Goal: Navigation & Orientation: Find specific page/section

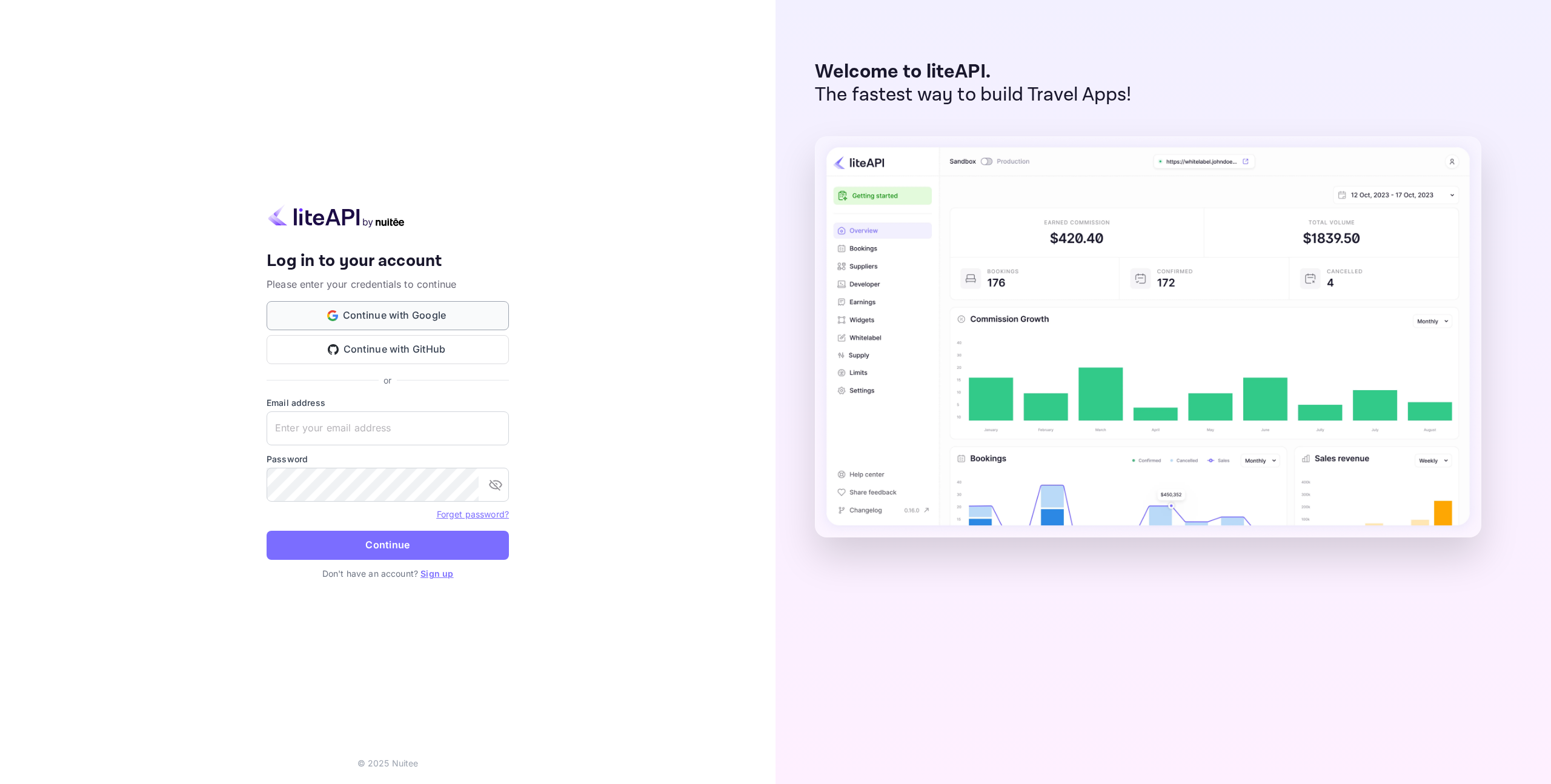
click at [431, 322] on button "Continue with Google" at bounding box center [388, 315] width 243 height 29
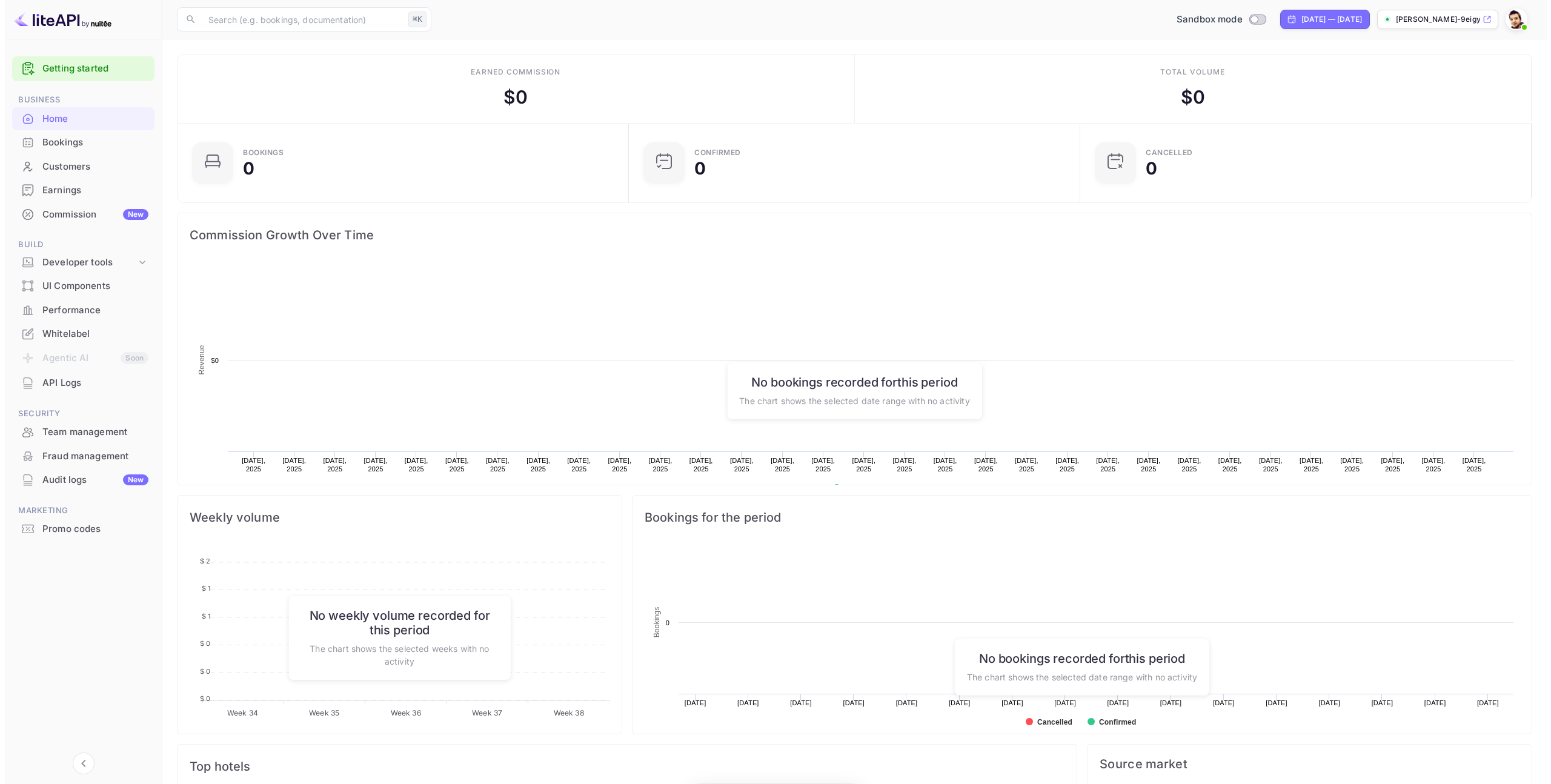
scroll to position [188, 435]
click at [57, 384] on div "API Logs" at bounding box center [90, 383] width 106 height 14
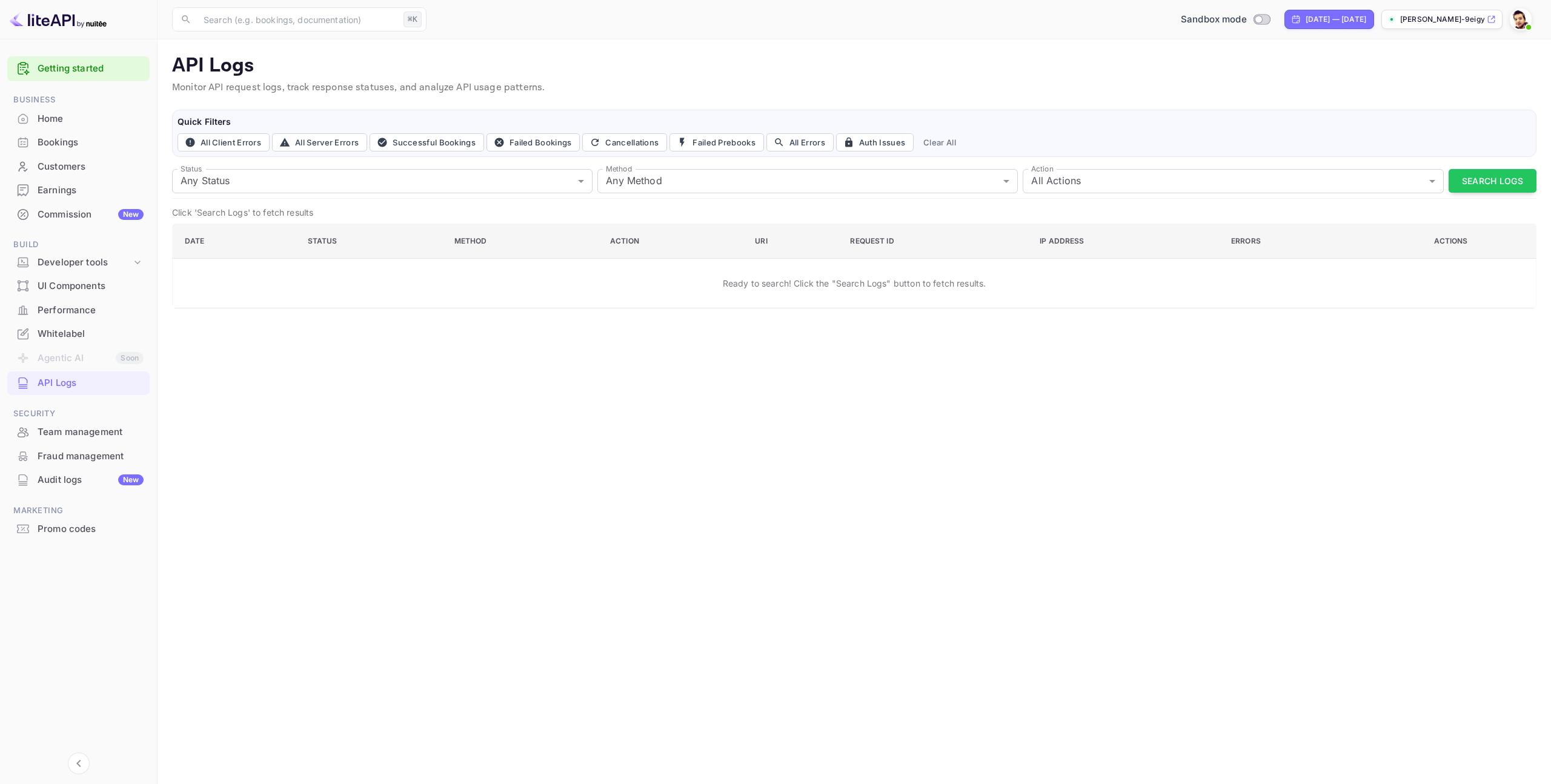
click at [68, 384] on div "API Logs" at bounding box center [90, 383] width 106 height 14
click at [91, 262] on div "Developer tools" at bounding box center [84, 262] width 94 height 14
click at [71, 303] on p "API Keys" at bounding box center [60, 301] width 36 height 13
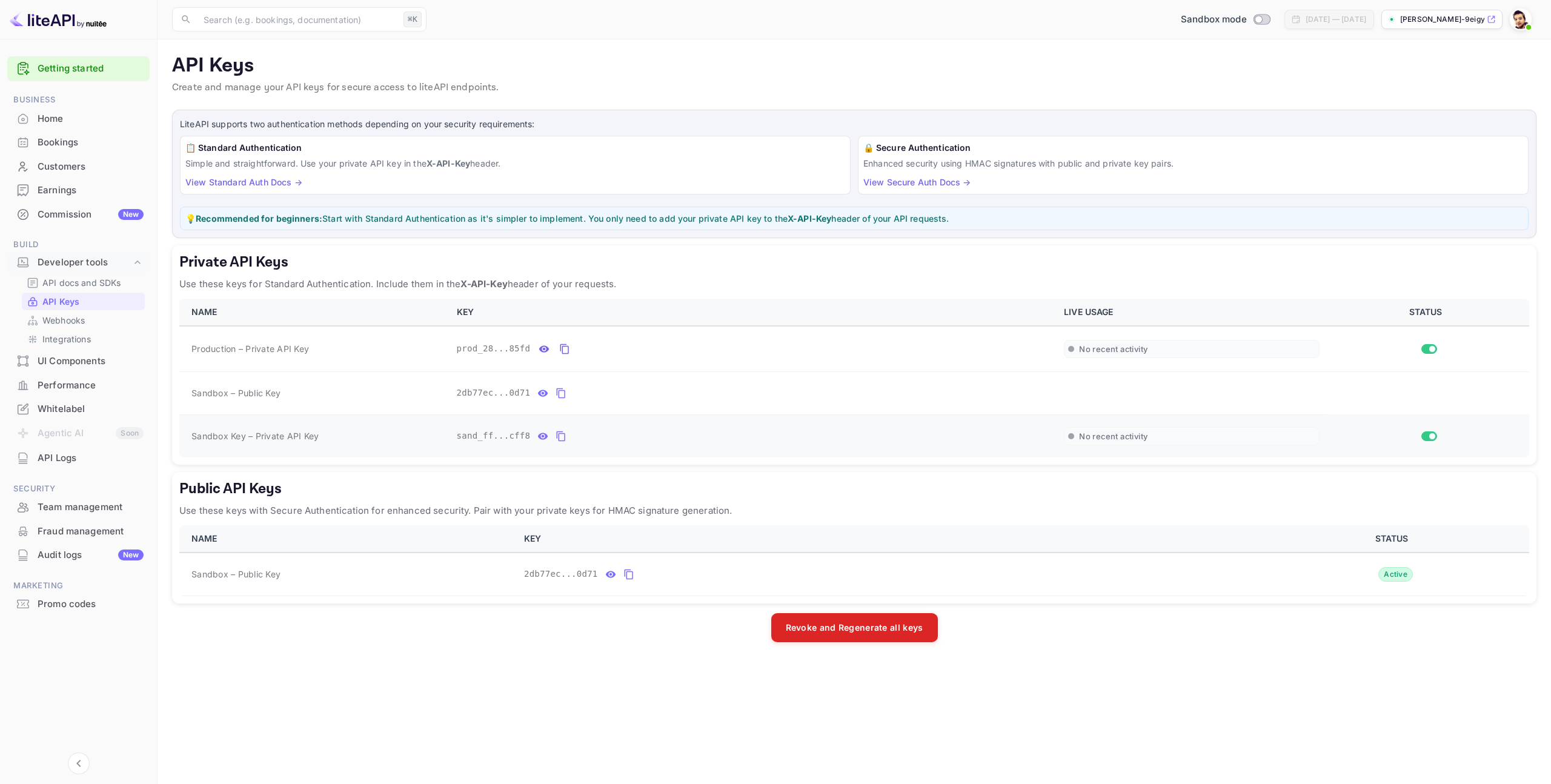
click at [563, 437] on icon "private api keys table" at bounding box center [561, 436] width 11 height 14
click at [78, 285] on p "API docs and SDKs" at bounding box center [82, 282] width 79 height 13
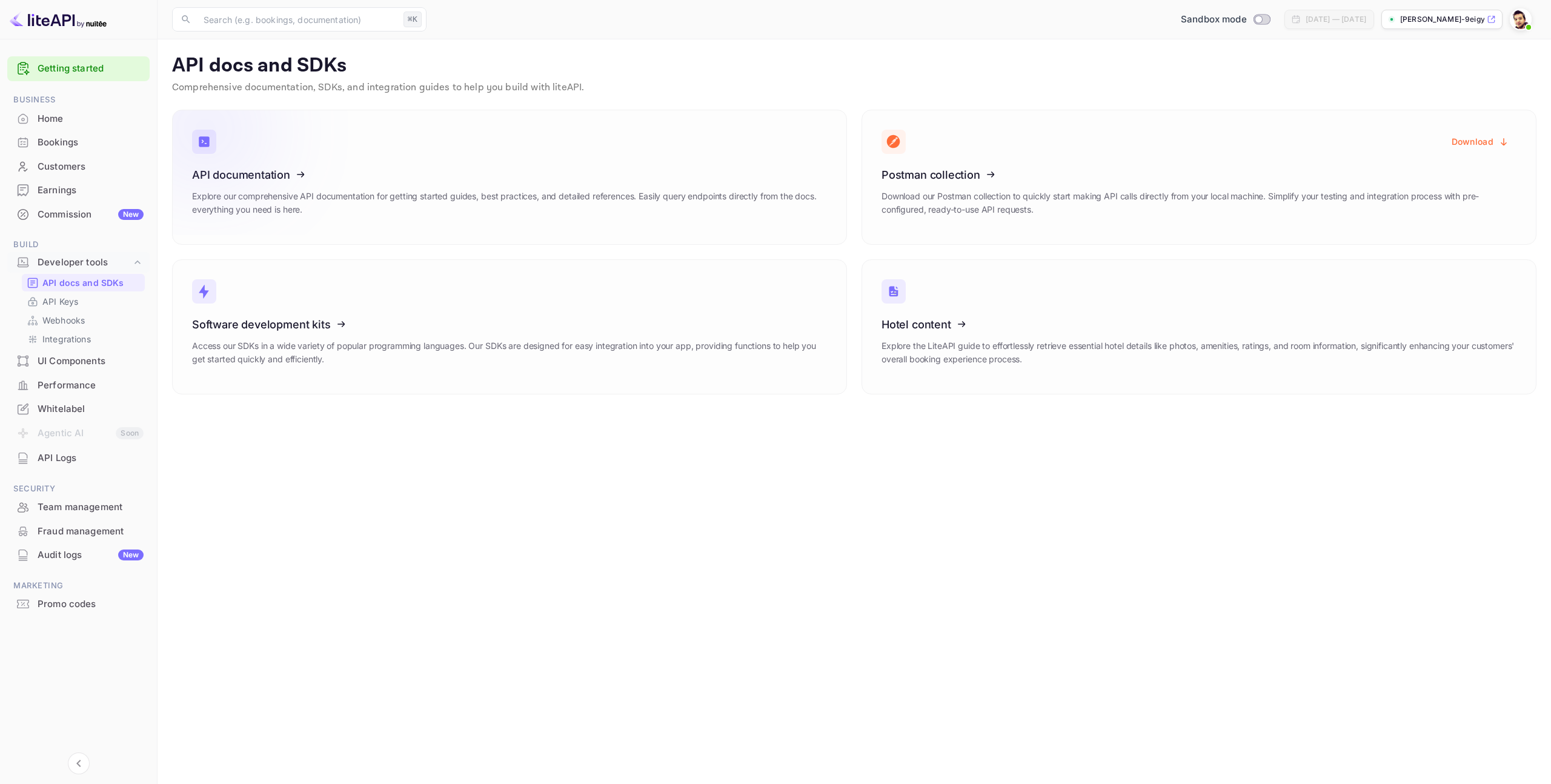
click at [258, 177] on icon at bounding box center [267, 173] width 188 height 125
